Goal: Task Accomplishment & Management: Complete application form

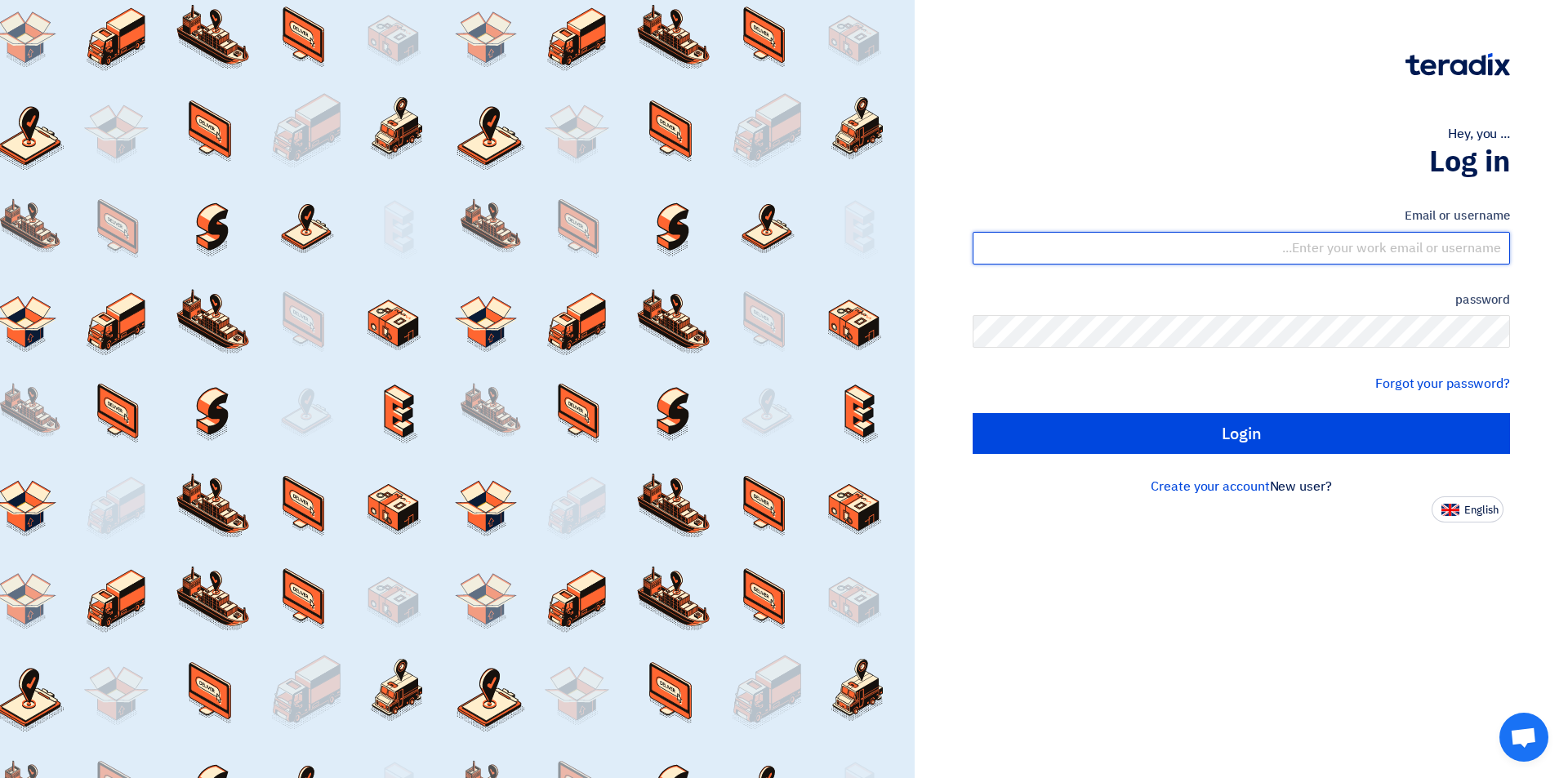
type input "sales@tareeqalkhair.com"
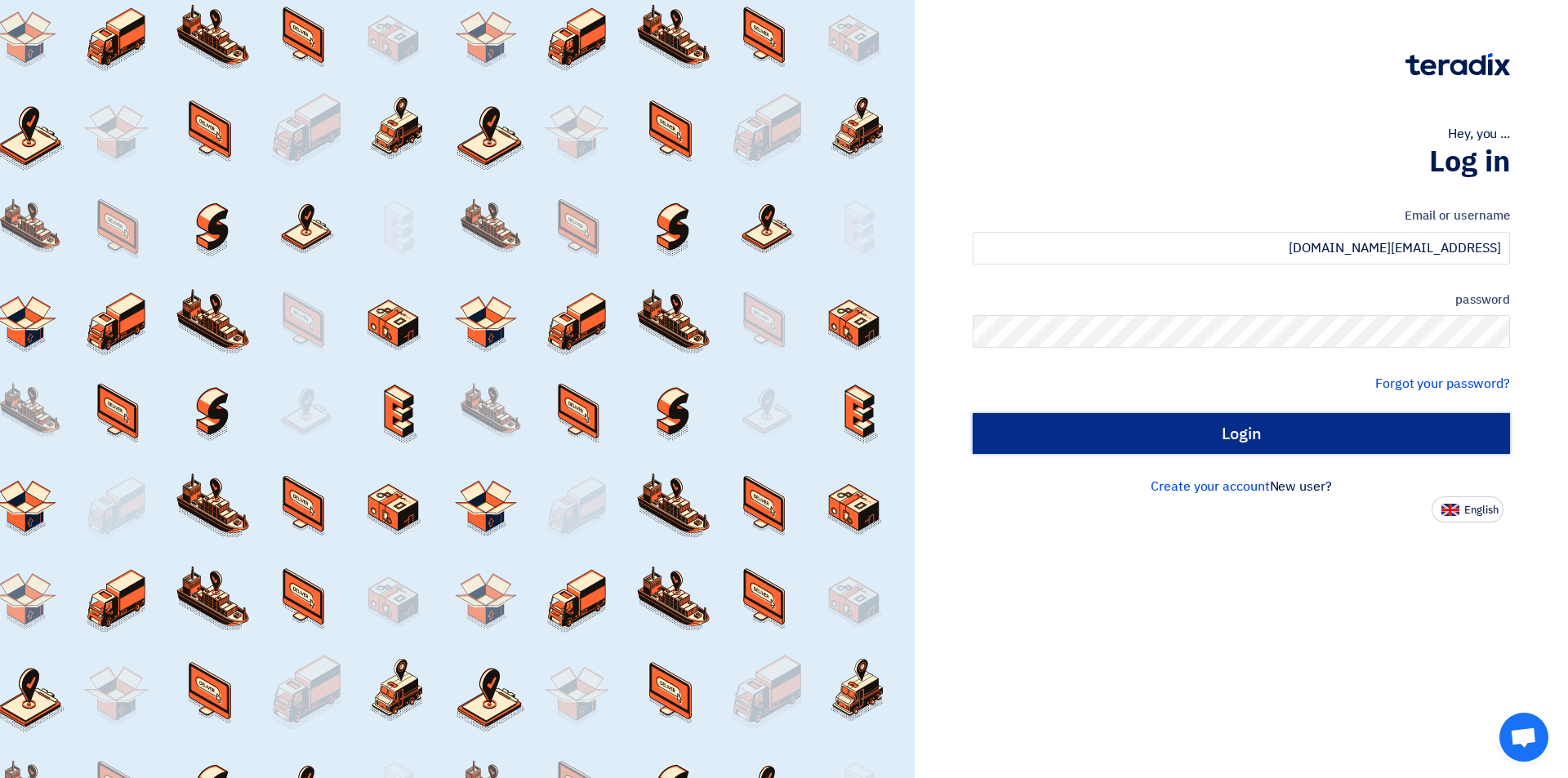
click at [1204, 439] on input "Login" at bounding box center [1241, 434] width 537 height 41
type input "Sign in"
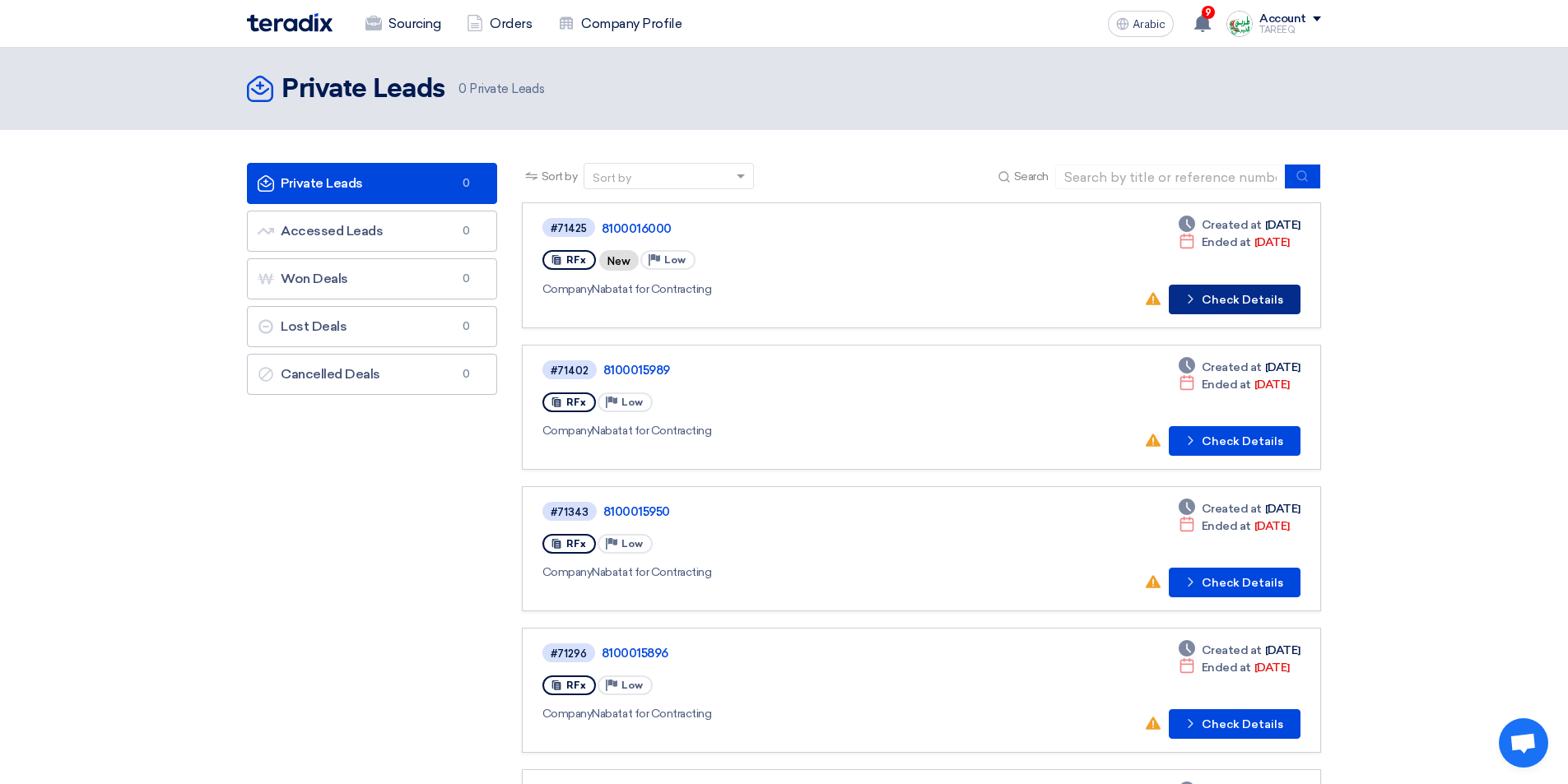
click at [1240, 295] on font "Check Details" at bounding box center [1242, 299] width 82 height 14
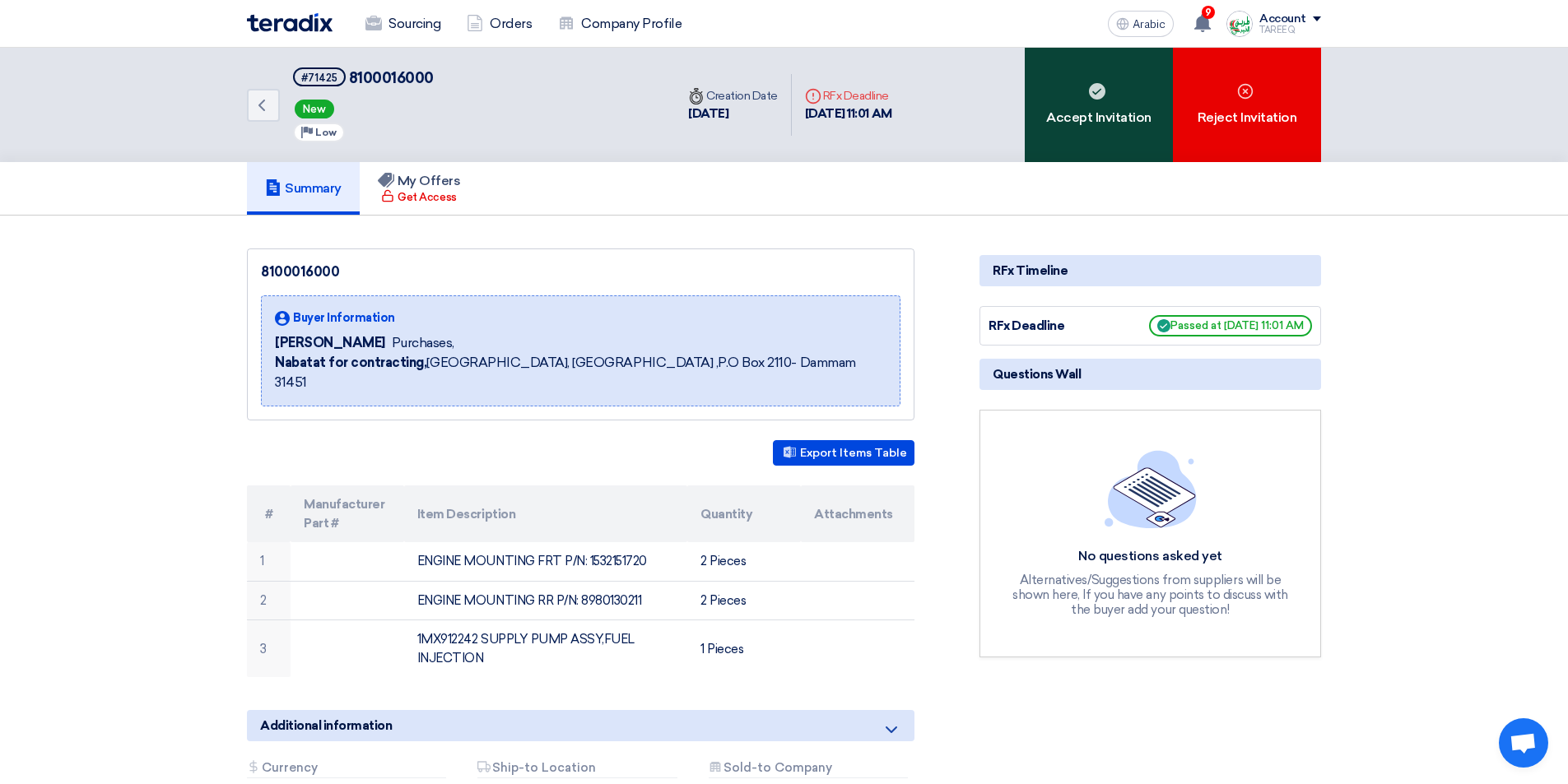
click at [1145, 86] on div "Accept Invitation" at bounding box center [1098, 104] width 148 height 114
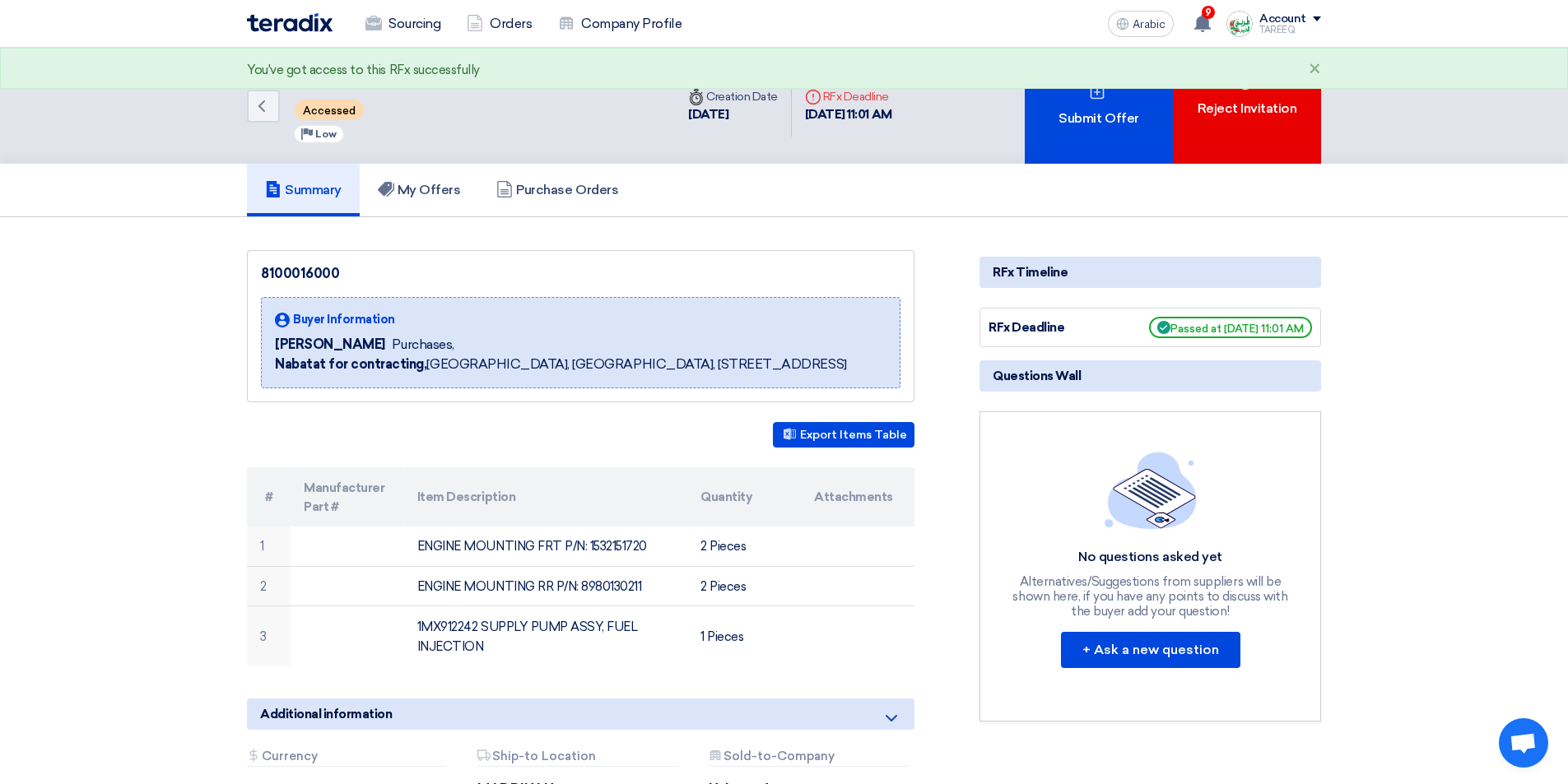
click at [1145, 86] on div "Submit Offer" at bounding box center [1098, 105] width 148 height 116
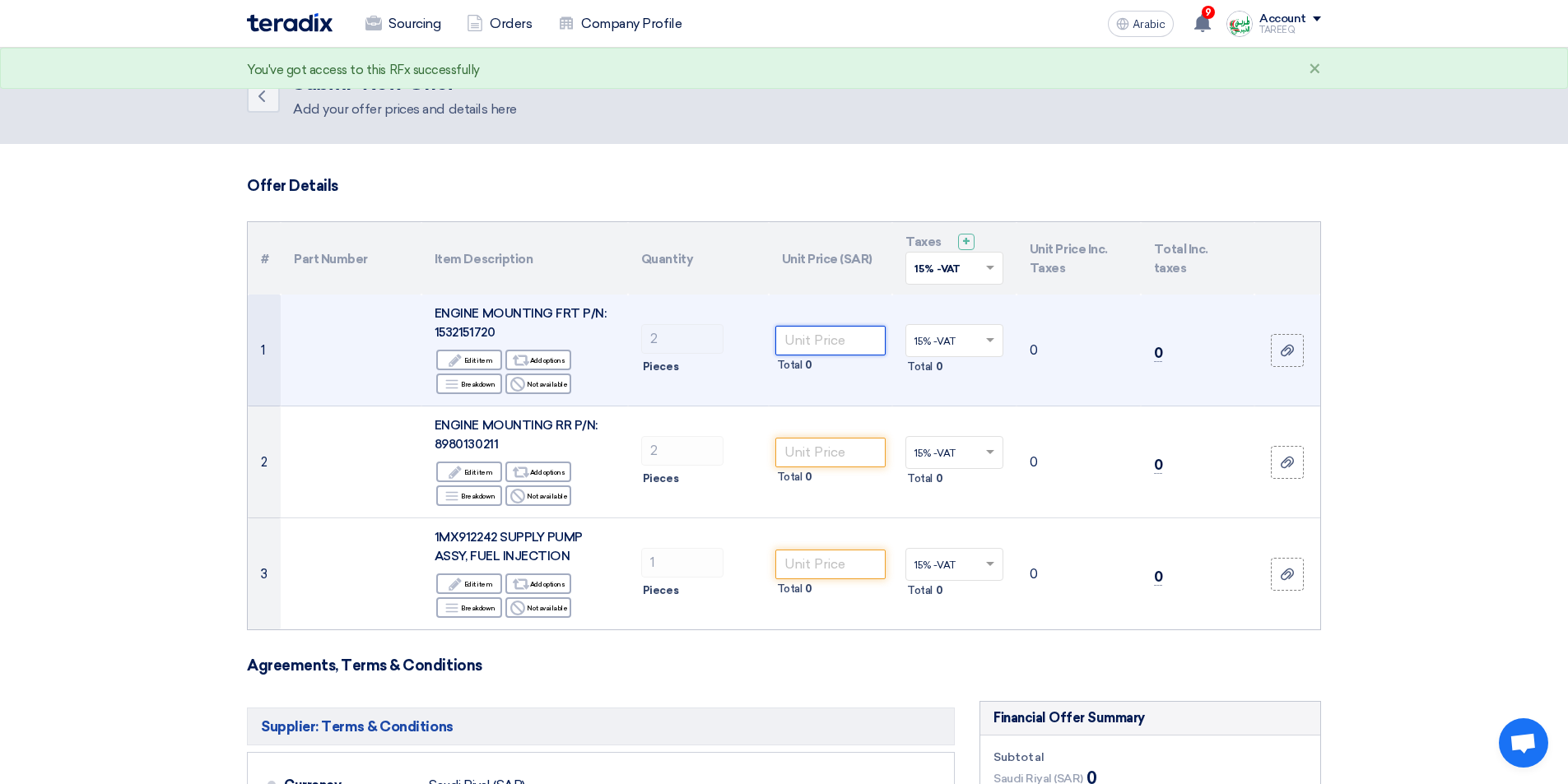
click at [814, 339] on input "number" at bounding box center [831, 340] width 111 height 30
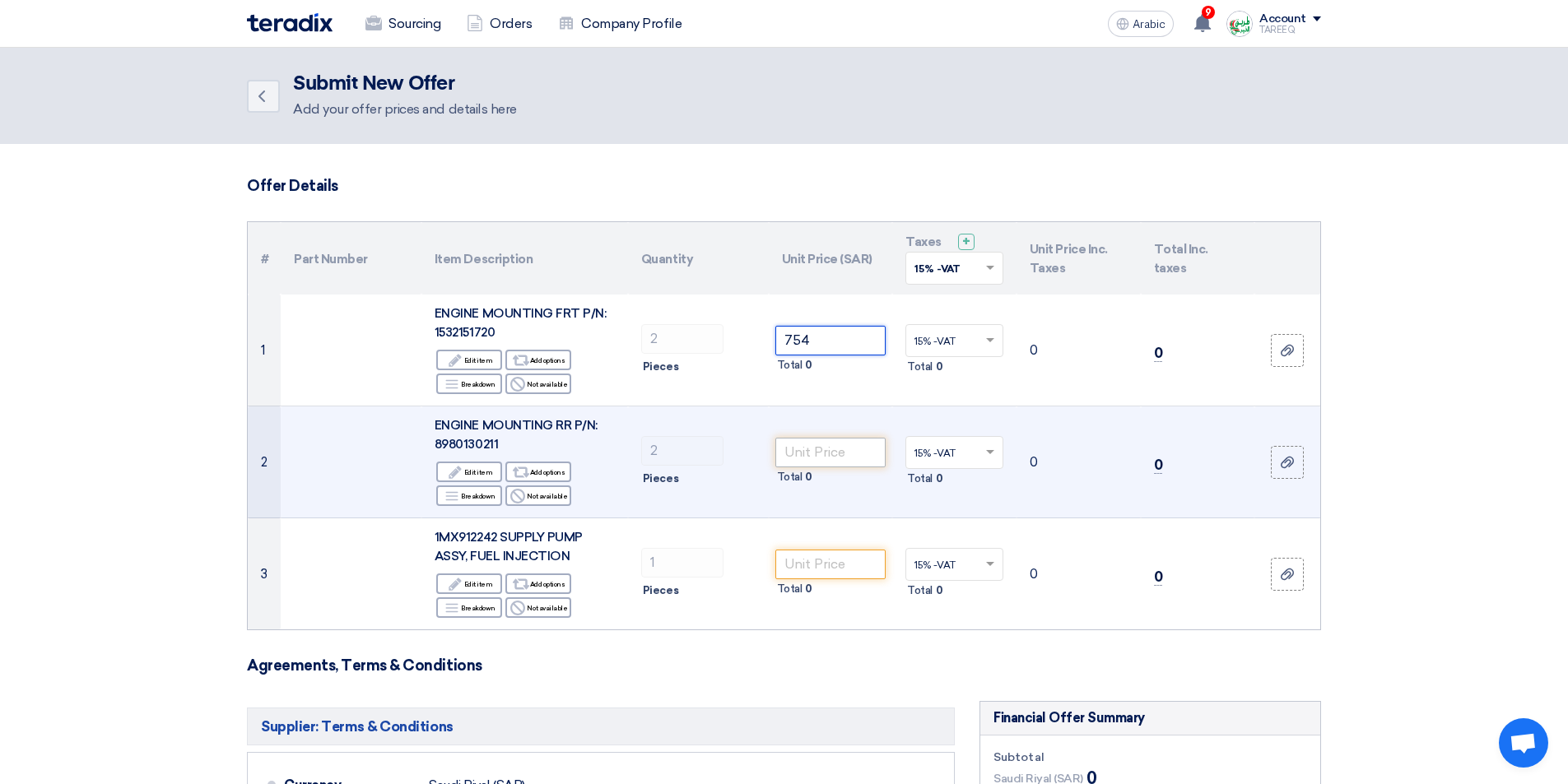
type input "754"
click at [835, 443] on input "number" at bounding box center [831, 453] width 111 height 30
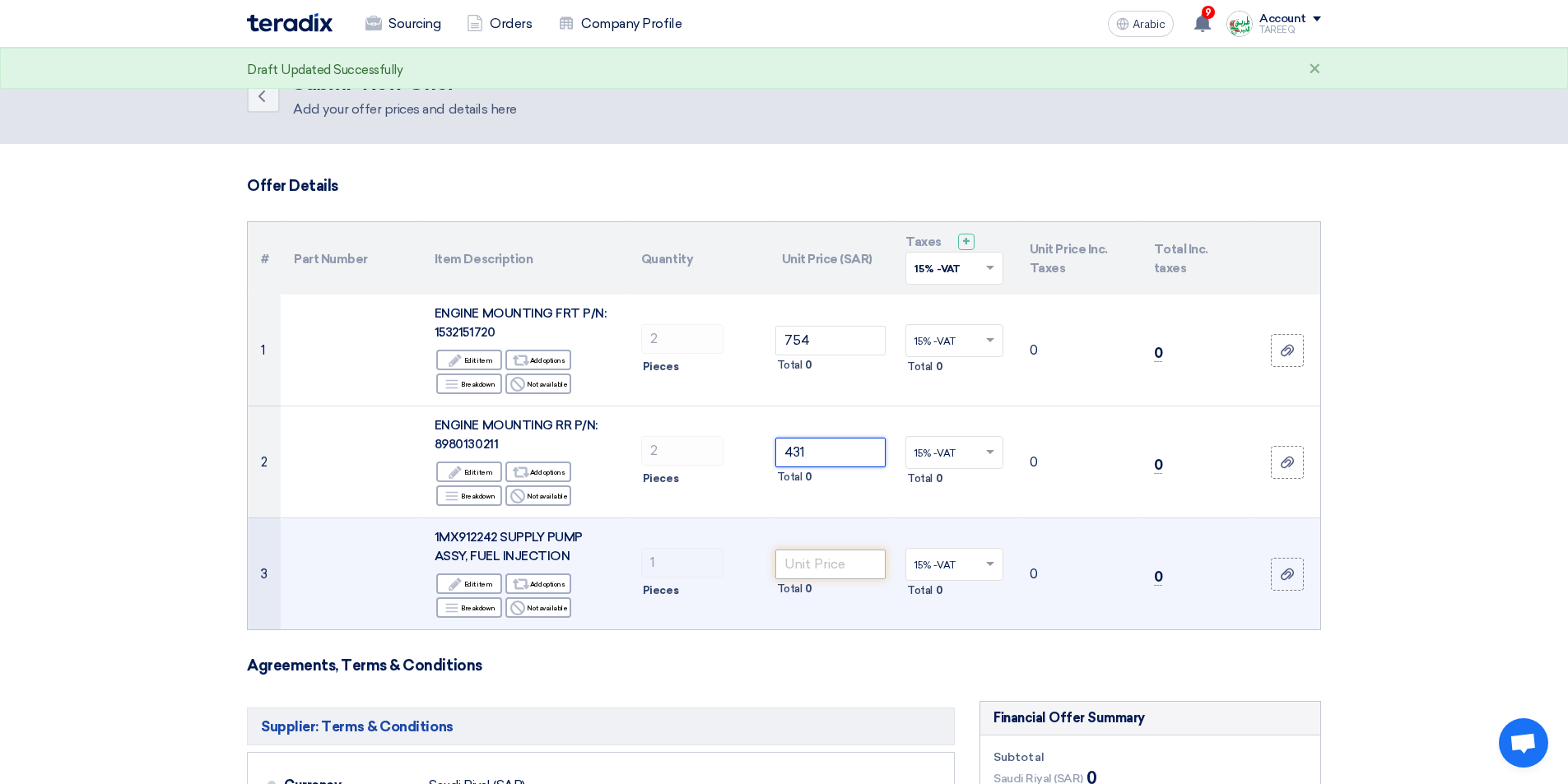
type input "431"
click at [828, 565] on input "number" at bounding box center [831, 565] width 111 height 30
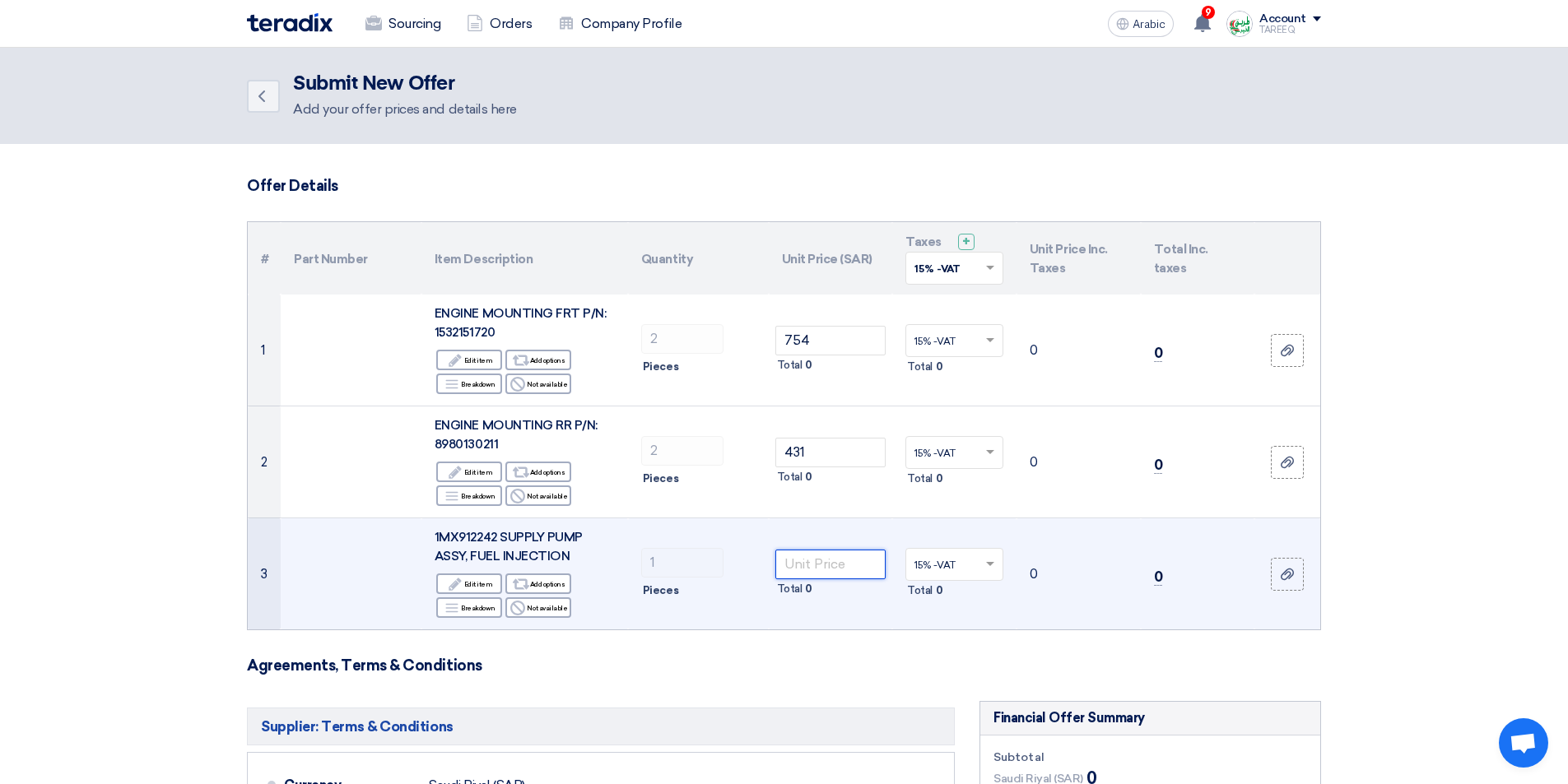
click at [800, 569] on input "number" at bounding box center [831, 565] width 111 height 30
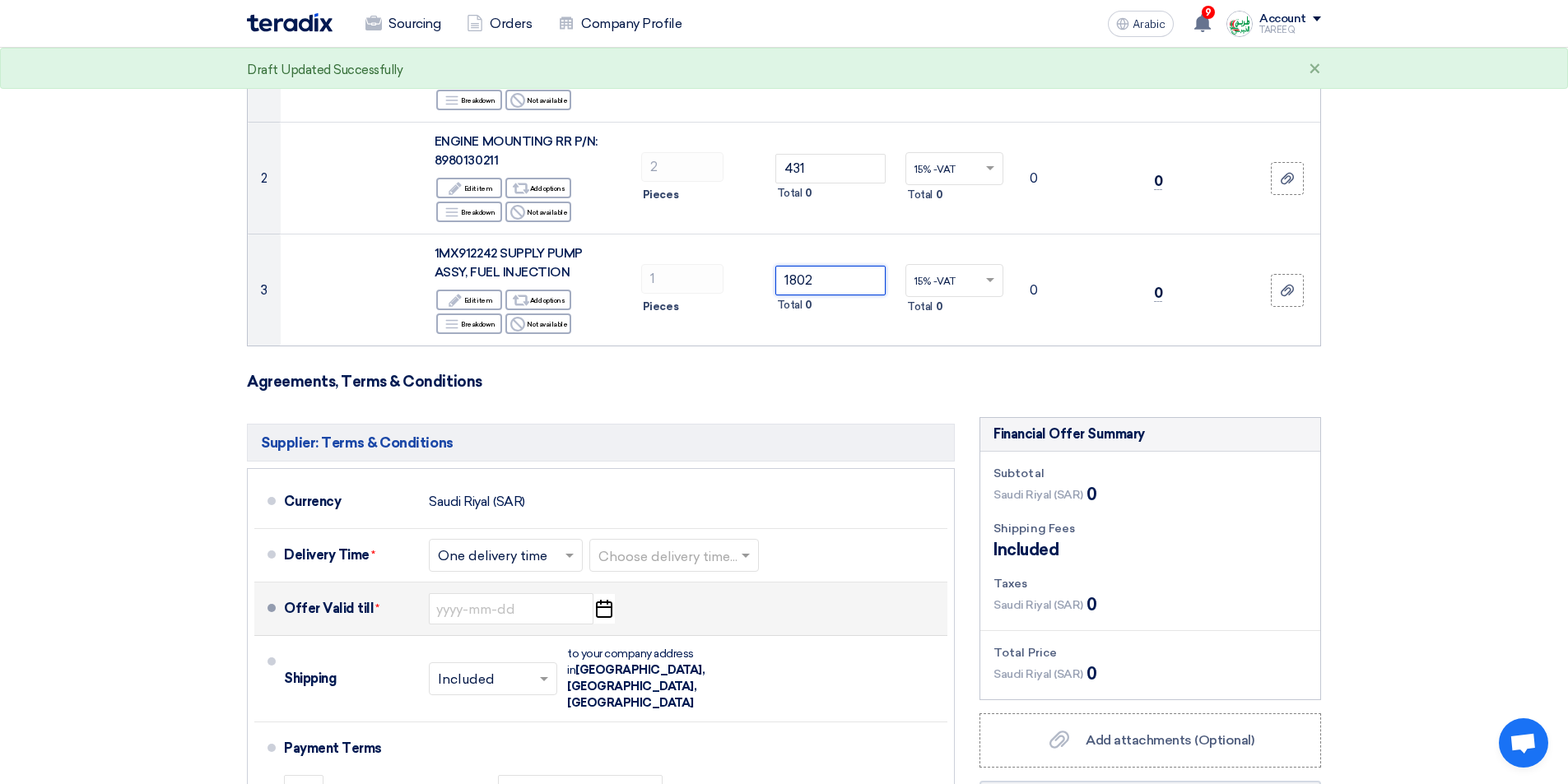
scroll to position [329, 0]
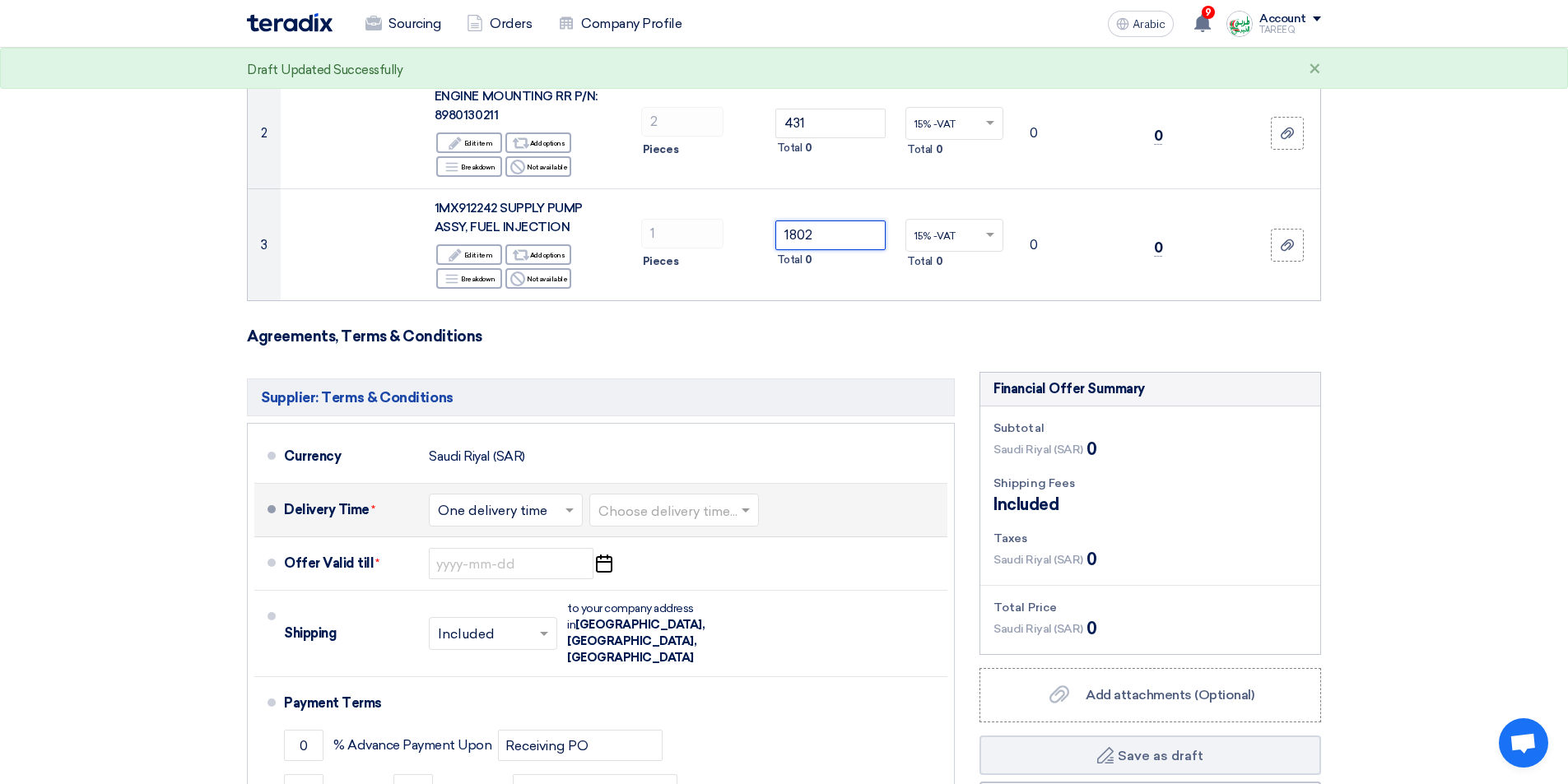
type input "1802"
click at [707, 519] on input "text" at bounding box center [674, 512] width 153 height 24
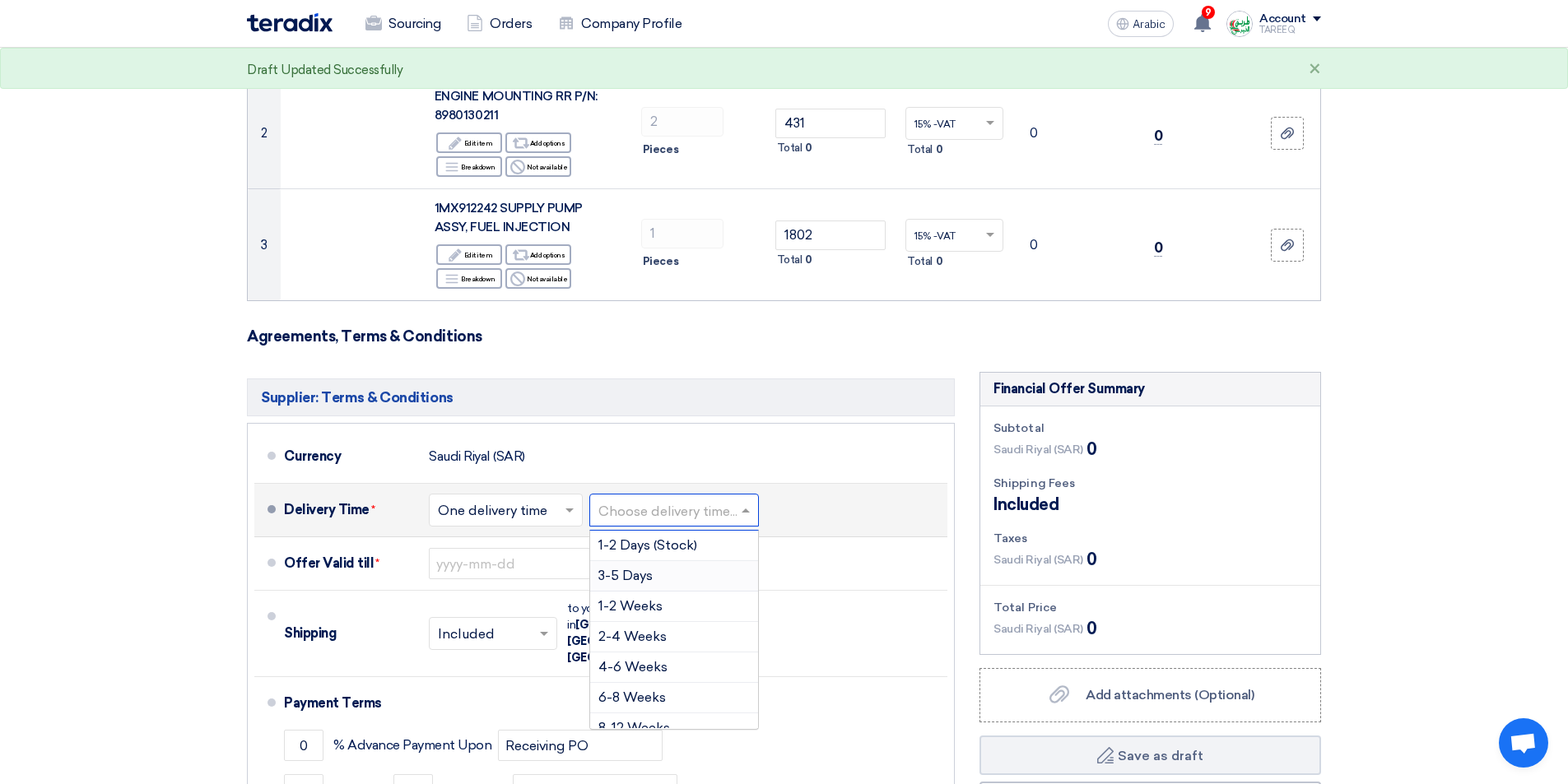
click at [621, 576] on font "3-5 Days" at bounding box center [625, 576] width 54 height 16
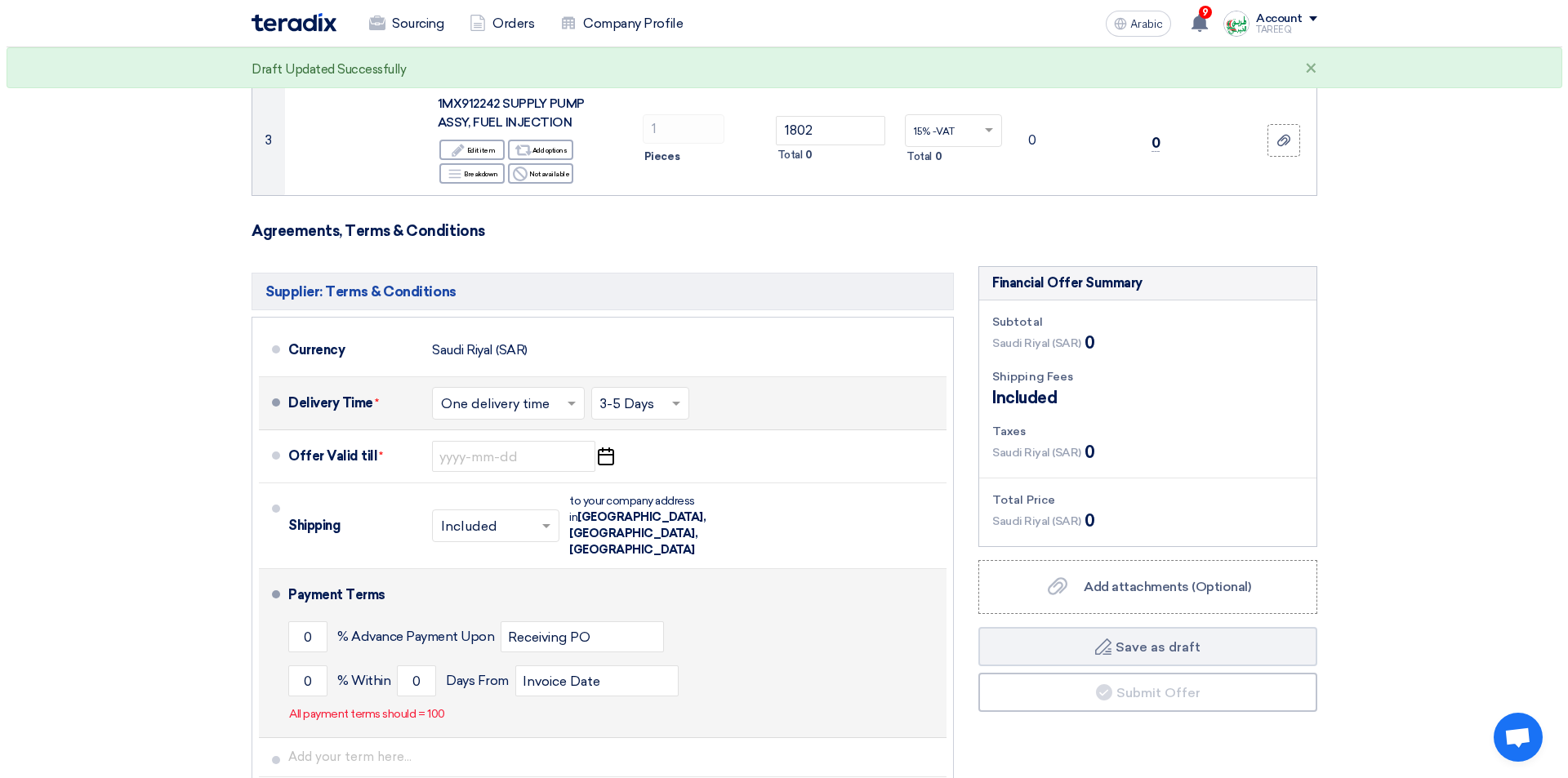
scroll to position [571, 0]
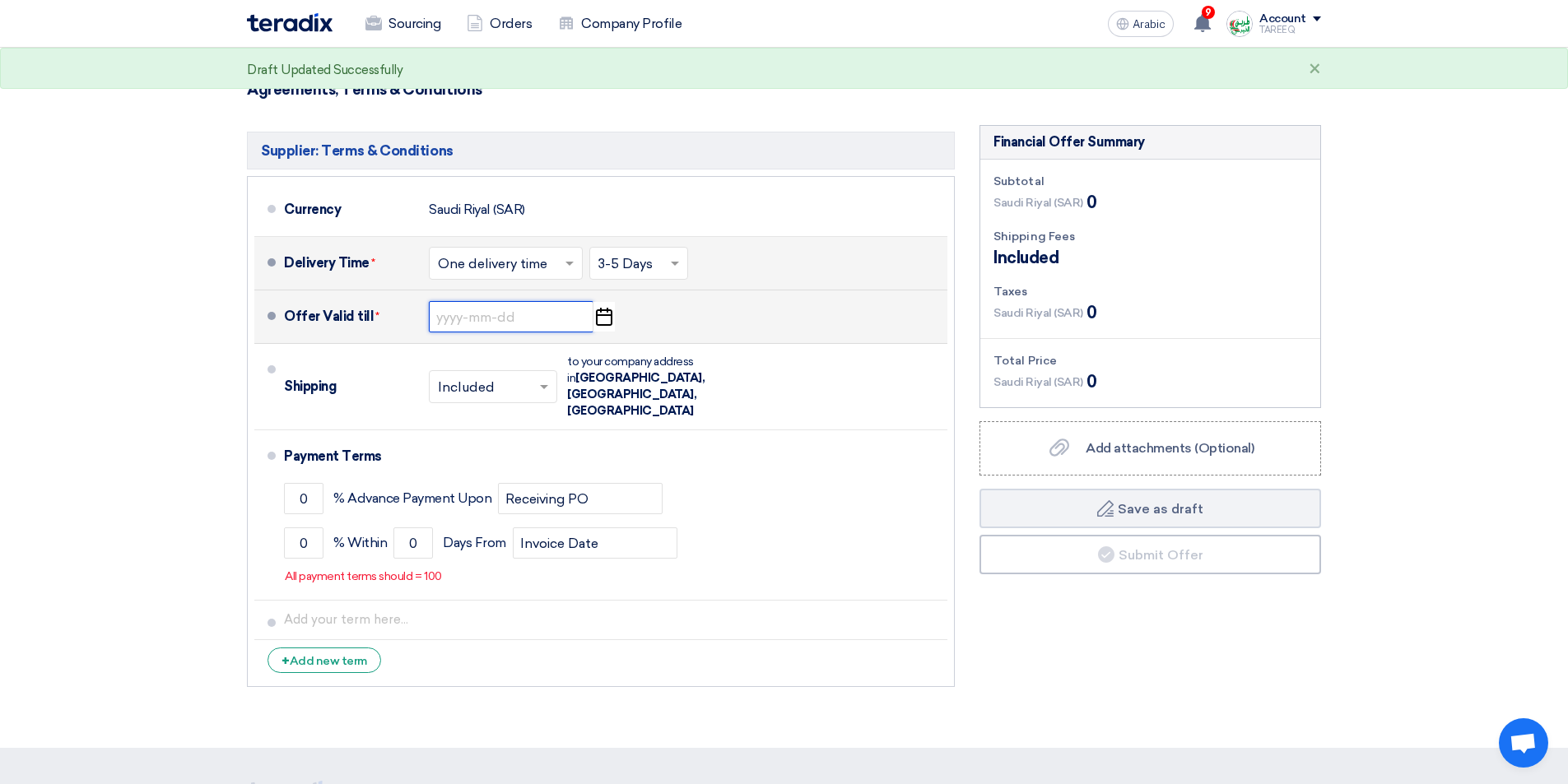
click at [490, 318] on input at bounding box center [511, 317] width 165 height 32
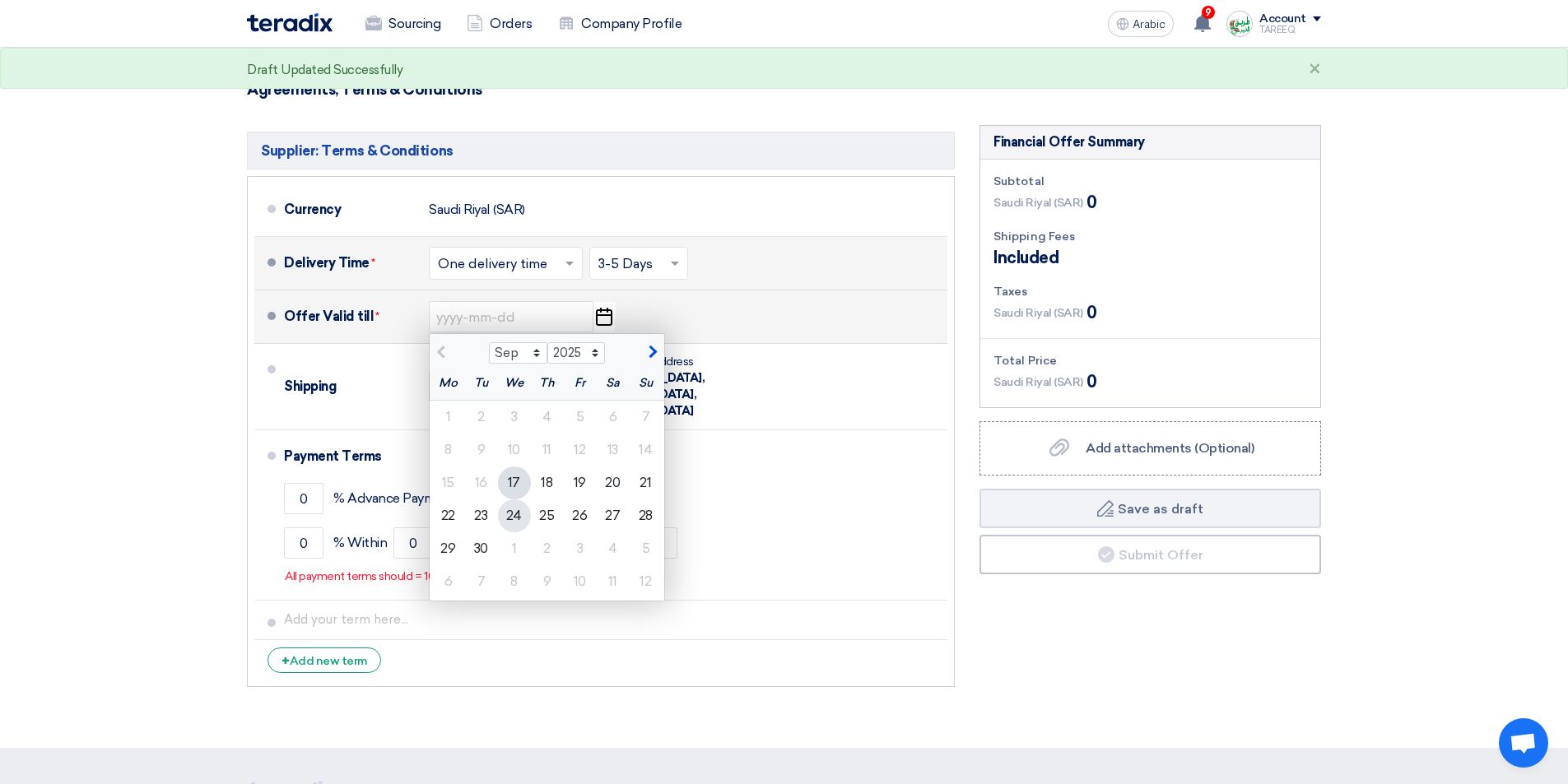
click at [522, 518] on div "24" at bounding box center [513, 515] width 33 height 33
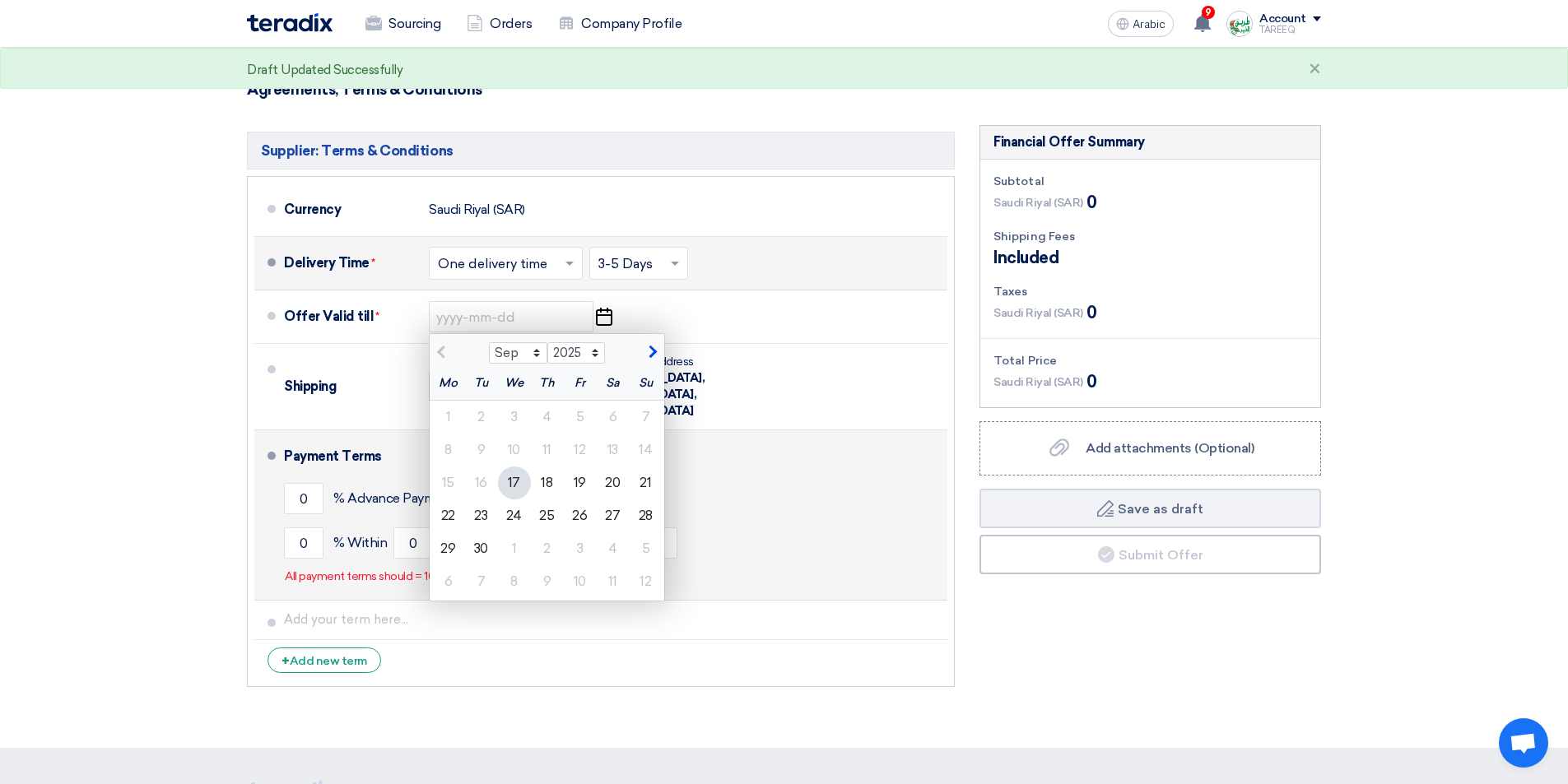
type input "9/24/2025"
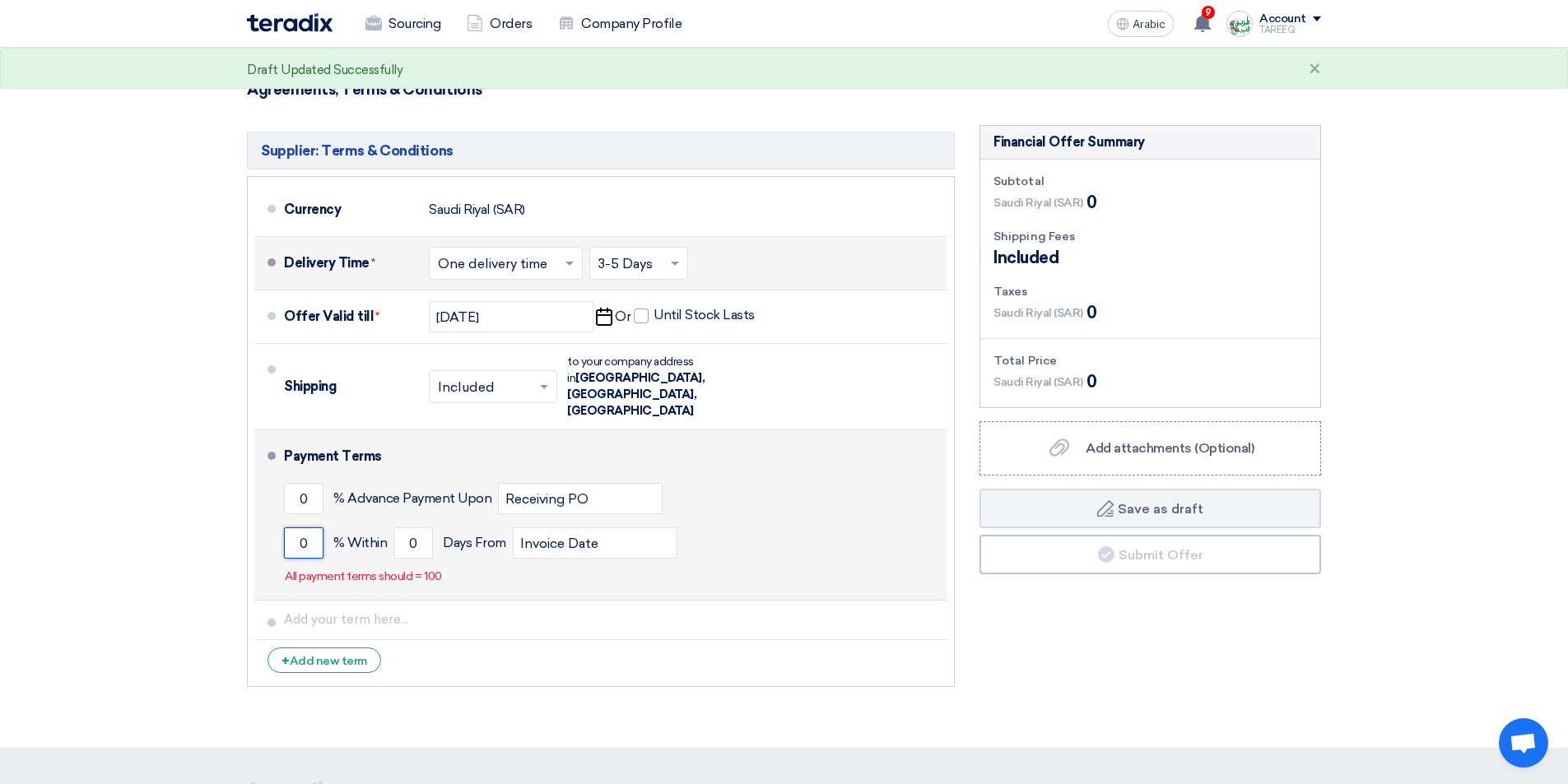
click at [295, 527] on input "0" at bounding box center [303, 543] width 39 height 32
type input "100"
click at [401, 527] on input "0" at bounding box center [413, 543] width 39 height 32
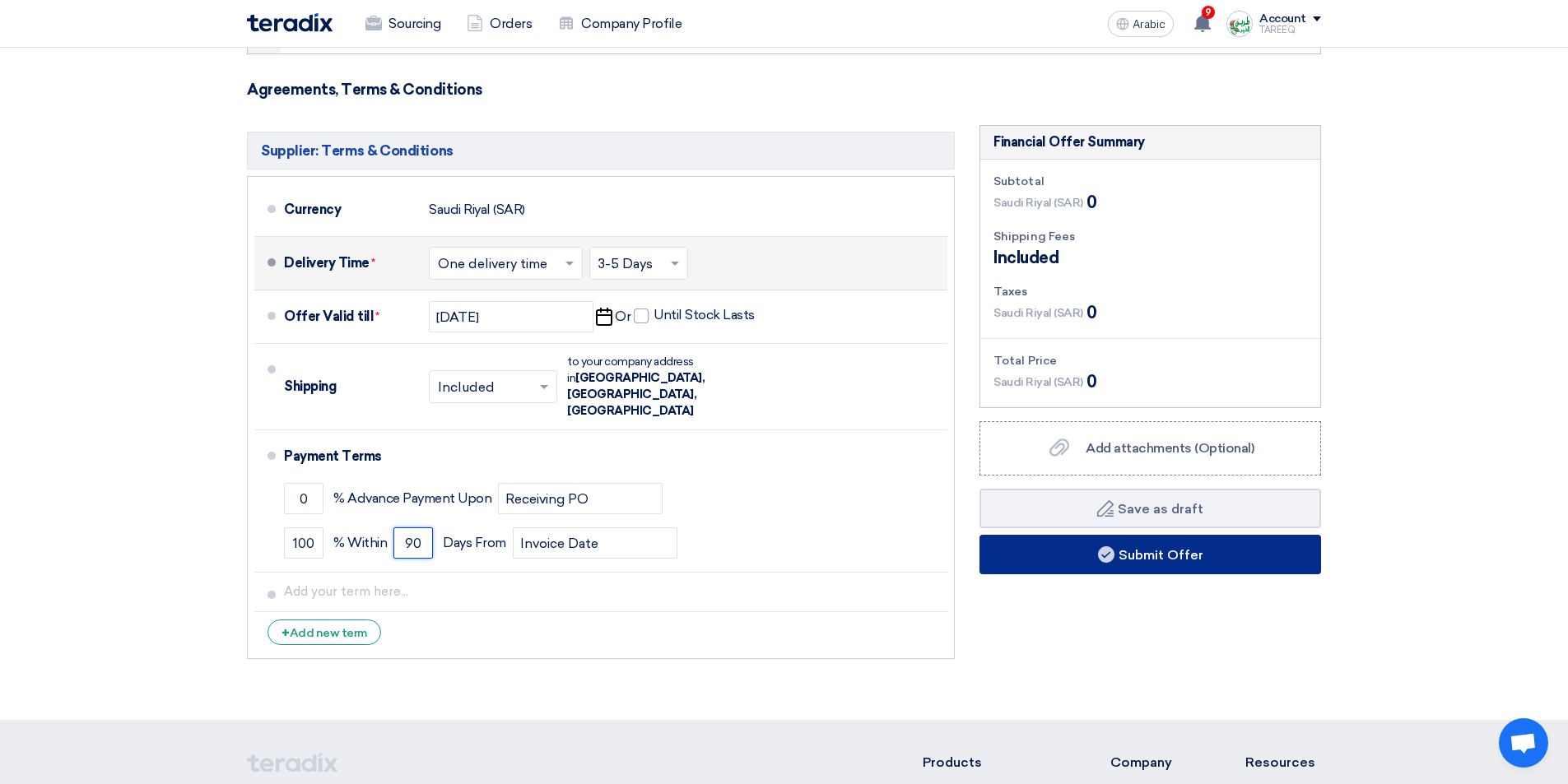
type input "90"
click at [1032, 553] on button "Submit Offer" at bounding box center [1149, 554] width 341 height 39
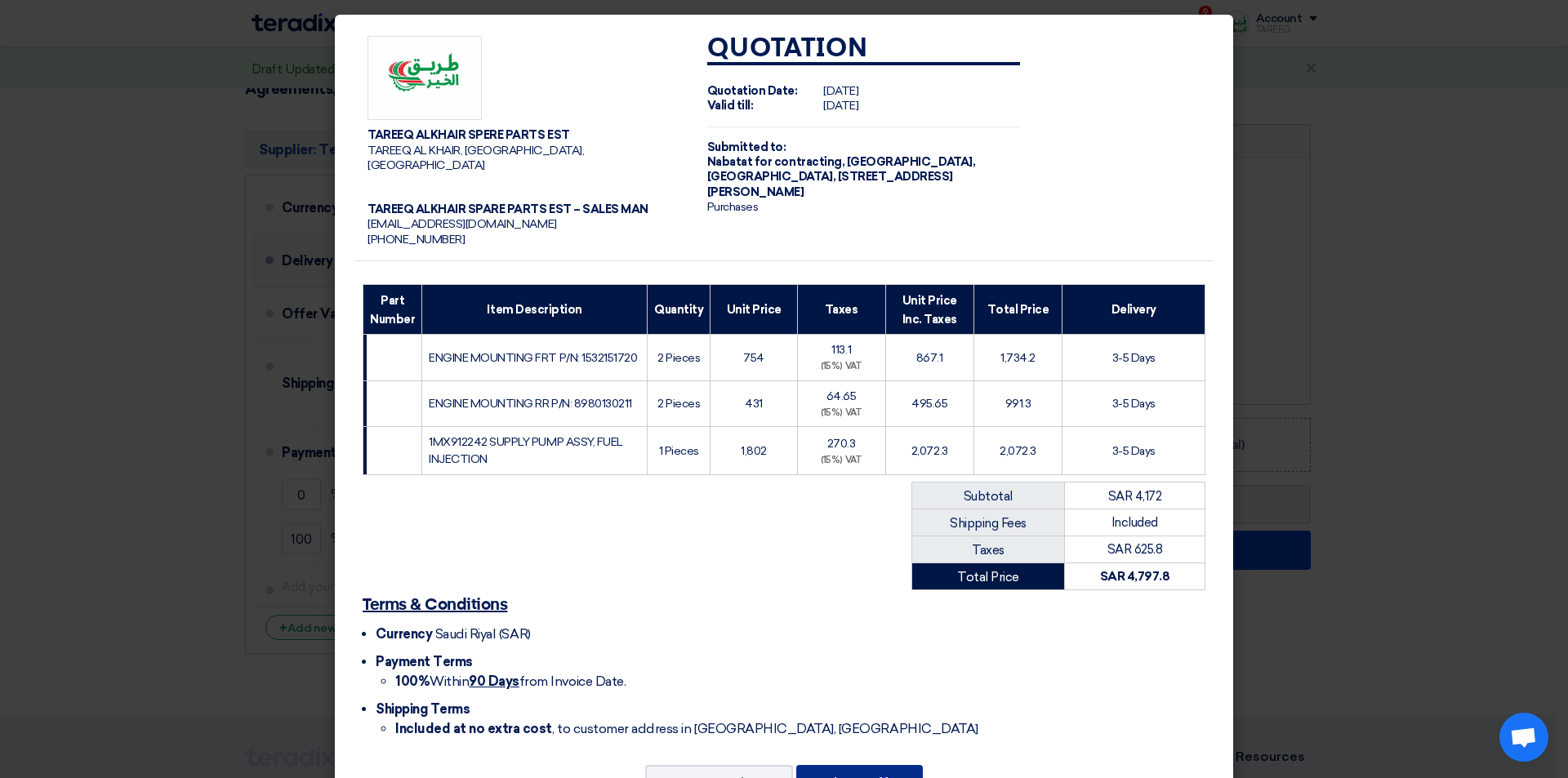
click at [882, 775] on font "Submit Offer" at bounding box center [859, 783] width 84 height 16
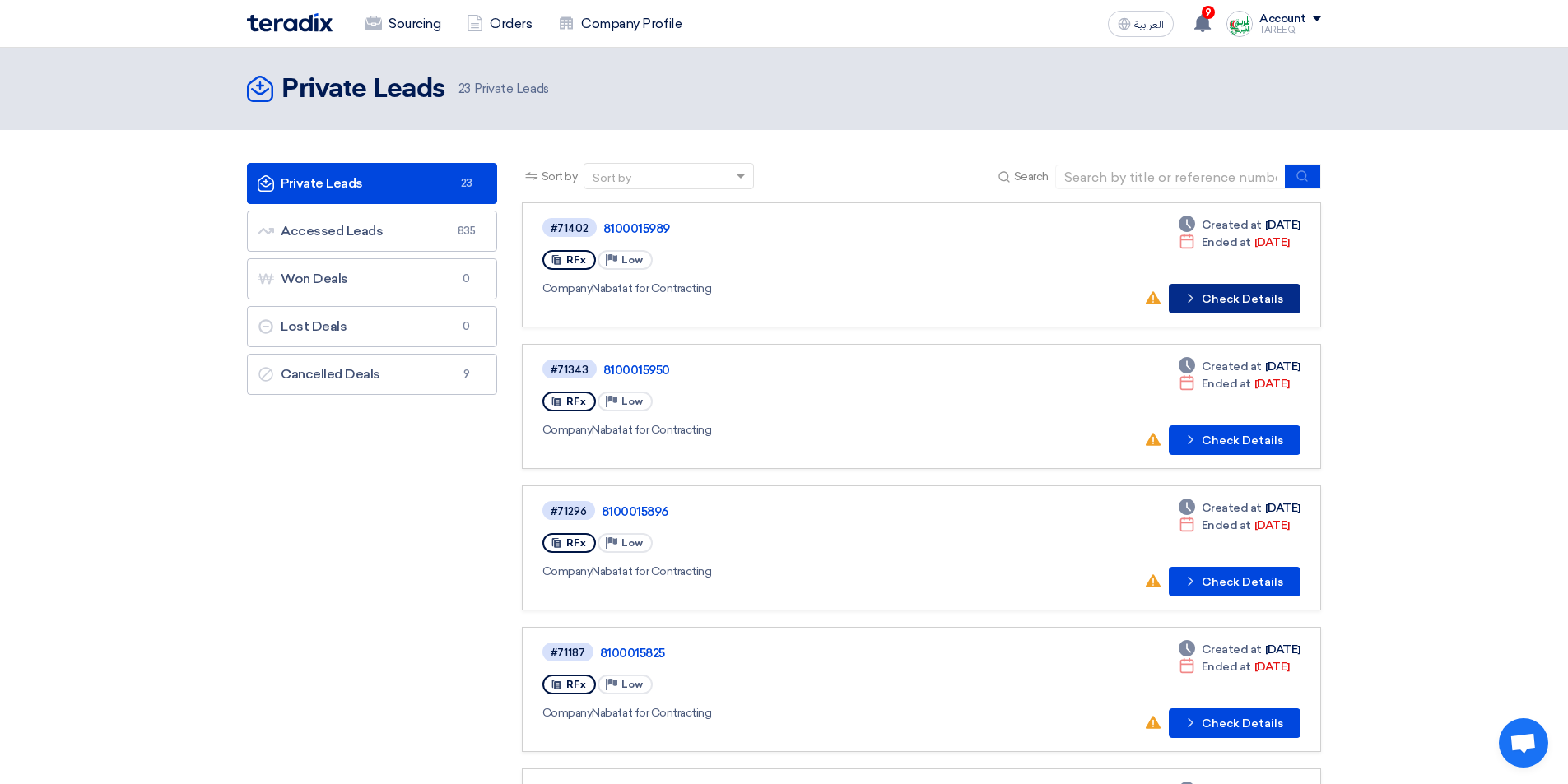
click at [1219, 299] on button "Check details Check Details" at bounding box center [1235, 299] width 132 height 30
